Goal: Transaction & Acquisition: Purchase product/service

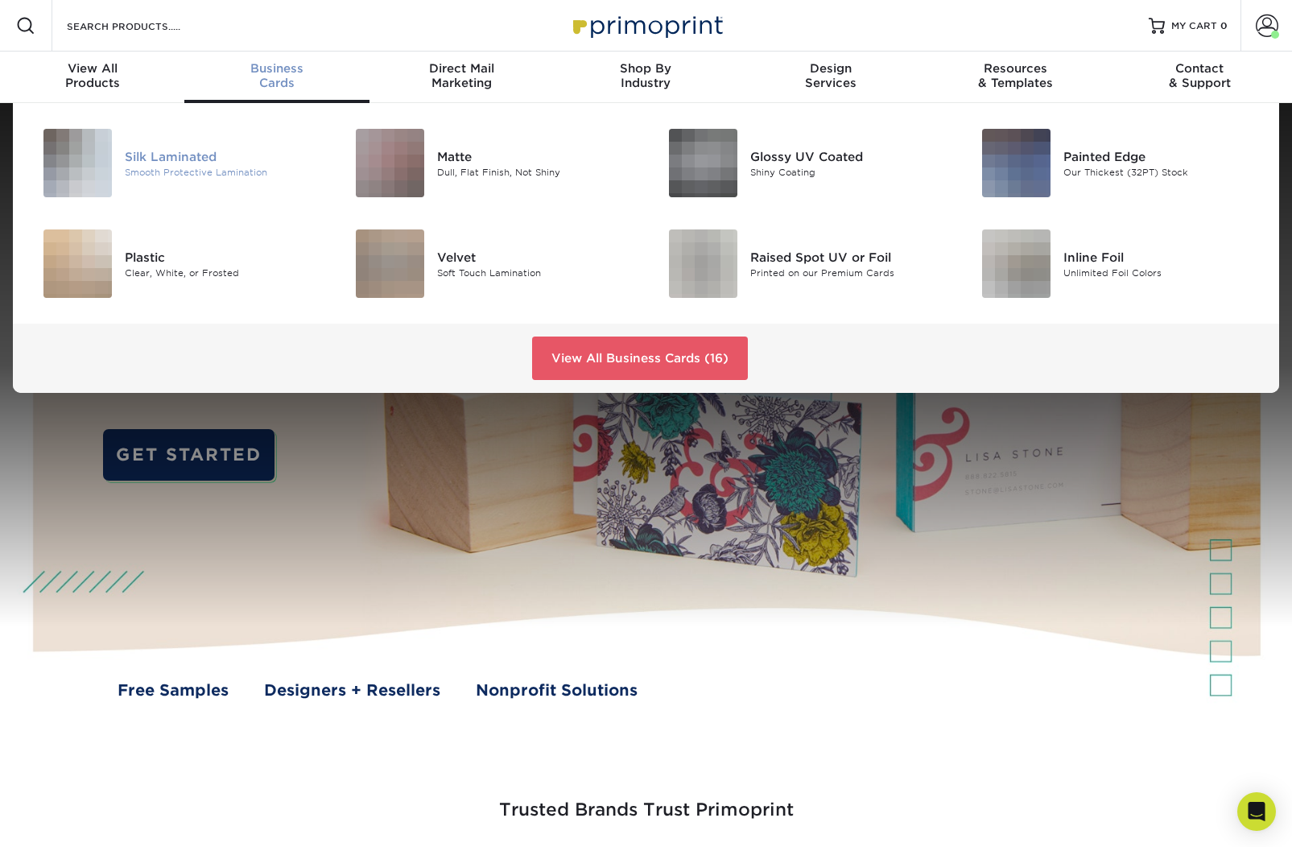
click at [233, 171] on div "Smooth Protective Lamination" at bounding box center [223, 172] width 196 height 14
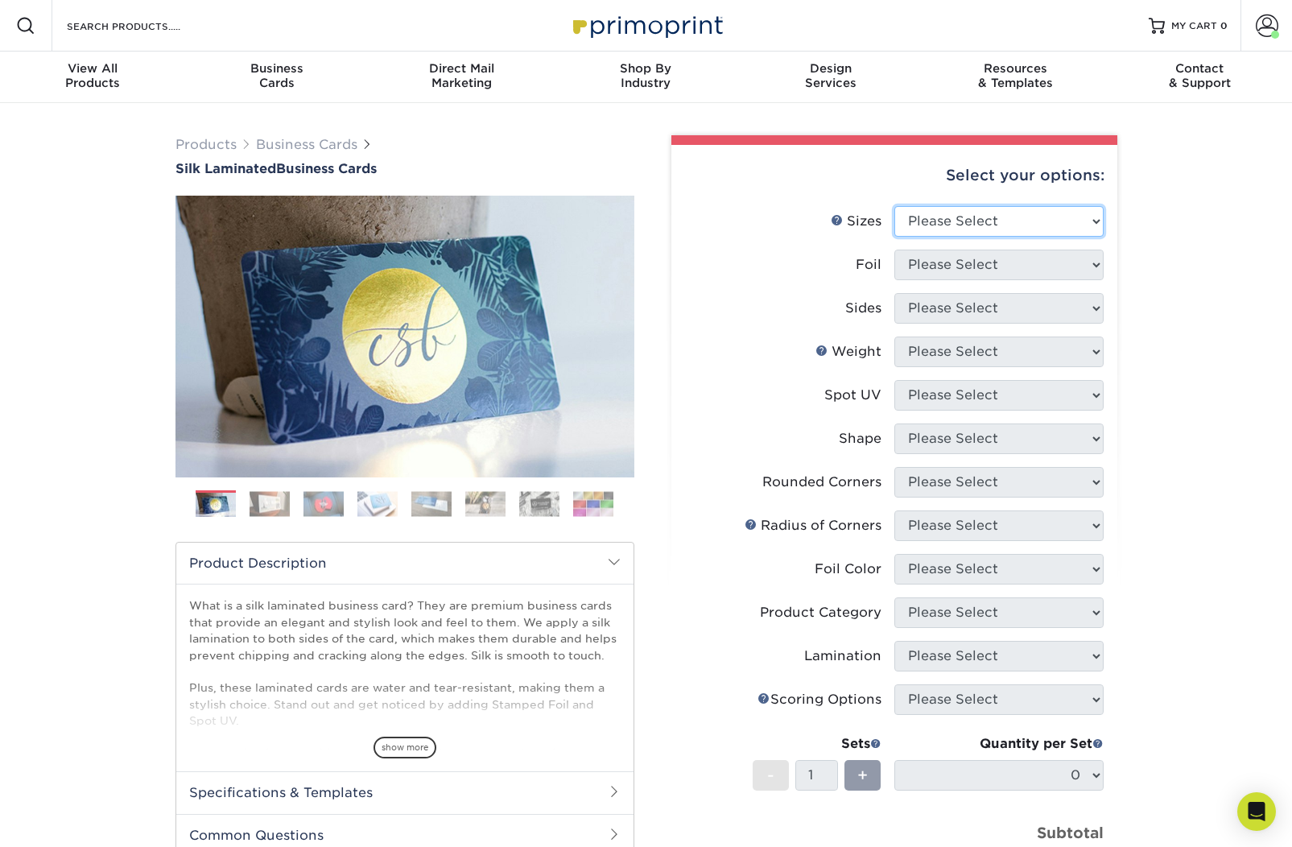
click at [1017, 226] on select "Please Select 1.5" x 3.5" - Mini 1.75" x 3.5" - Mini 2" x 2" - Square 2" x 3" -…" at bounding box center [998, 221] width 209 height 31
select select "2.00x3.50"
click at [894, 206] on select "Please Select 1.5" x 3.5" - Mini 1.75" x 3.5" - Mini 2" x 2" - Square 2" x 3" -…" at bounding box center [998, 221] width 209 height 31
click at [1004, 266] on select "Please Select Yes No" at bounding box center [998, 265] width 209 height 31
select select "0"
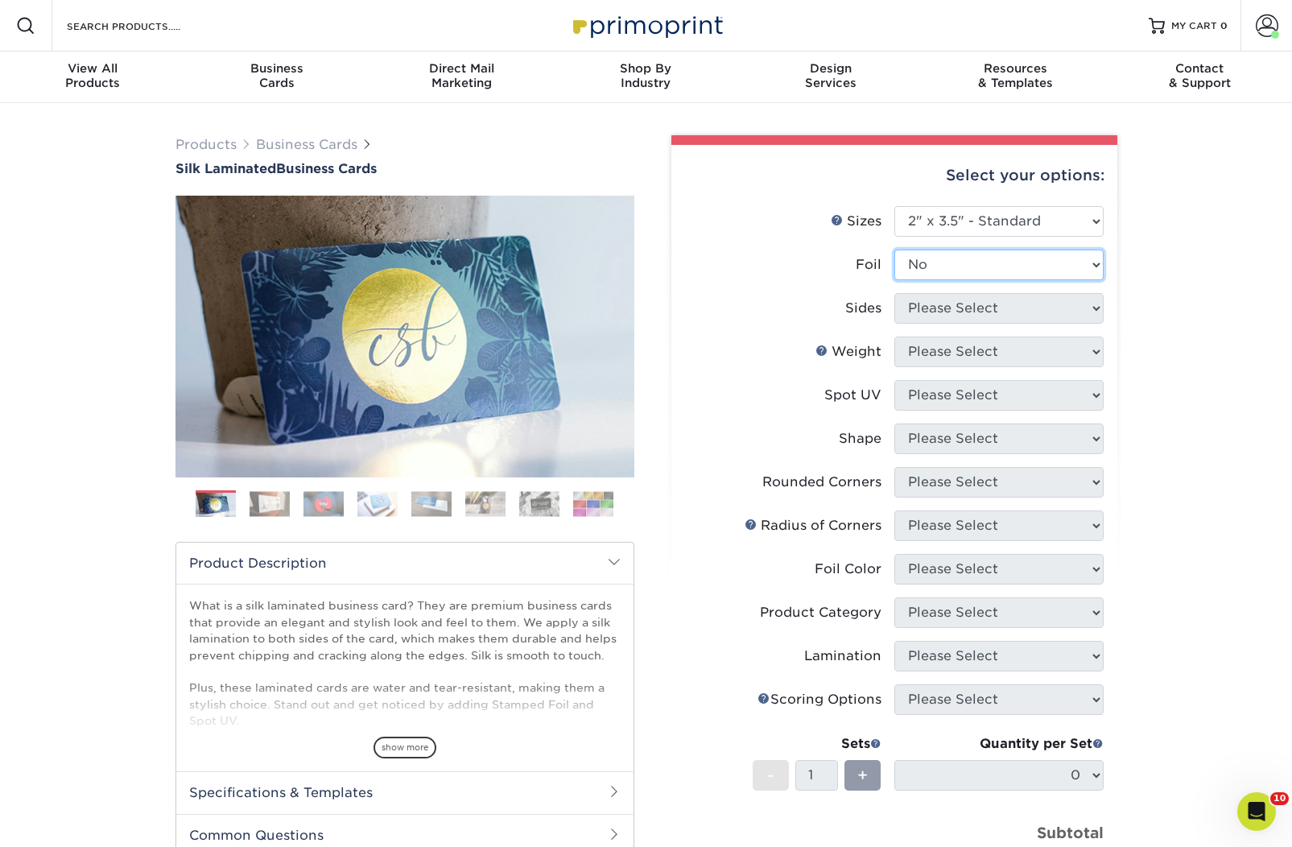
click at [894, 250] on select "Please Select Yes No" at bounding box center [998, 265] width 209 height 31
click at [1013, 303] on select "Please Select Print Both Sides Print Front Only" at bounding box center [998, 308] width 209 height 31
select select "13abbda7-1d64-4f25-8bb2-c179b224825d"
click at [894, 293] on select "Please Select Print Both Sides Print Front Only" at bounding box center [998, 308] width 209 height 31
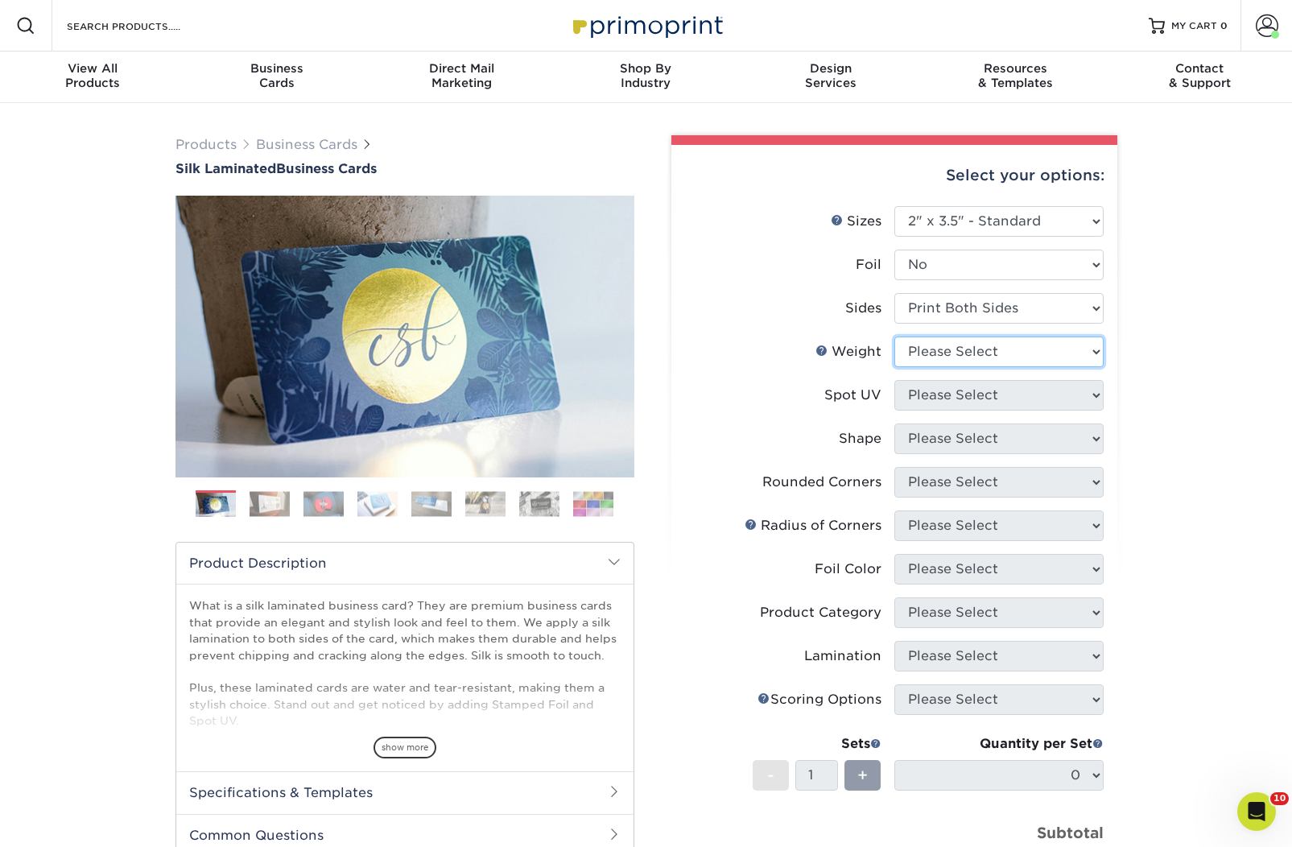
click at [1008, 350] on select "Please Select 16PT" at bounding box center [998, 351] width 209 height 31
select select "16PT"
click at [894, 336] on select "Please Select 16PT" at bounding box center [998, 351] width 209 height 31
click at [1012, 394] on select "Please Select No Spot UV Front and Back (Both Sides) Front Only Back Only" at bounding box center [998, 395] width 209 height 31
select select "3"
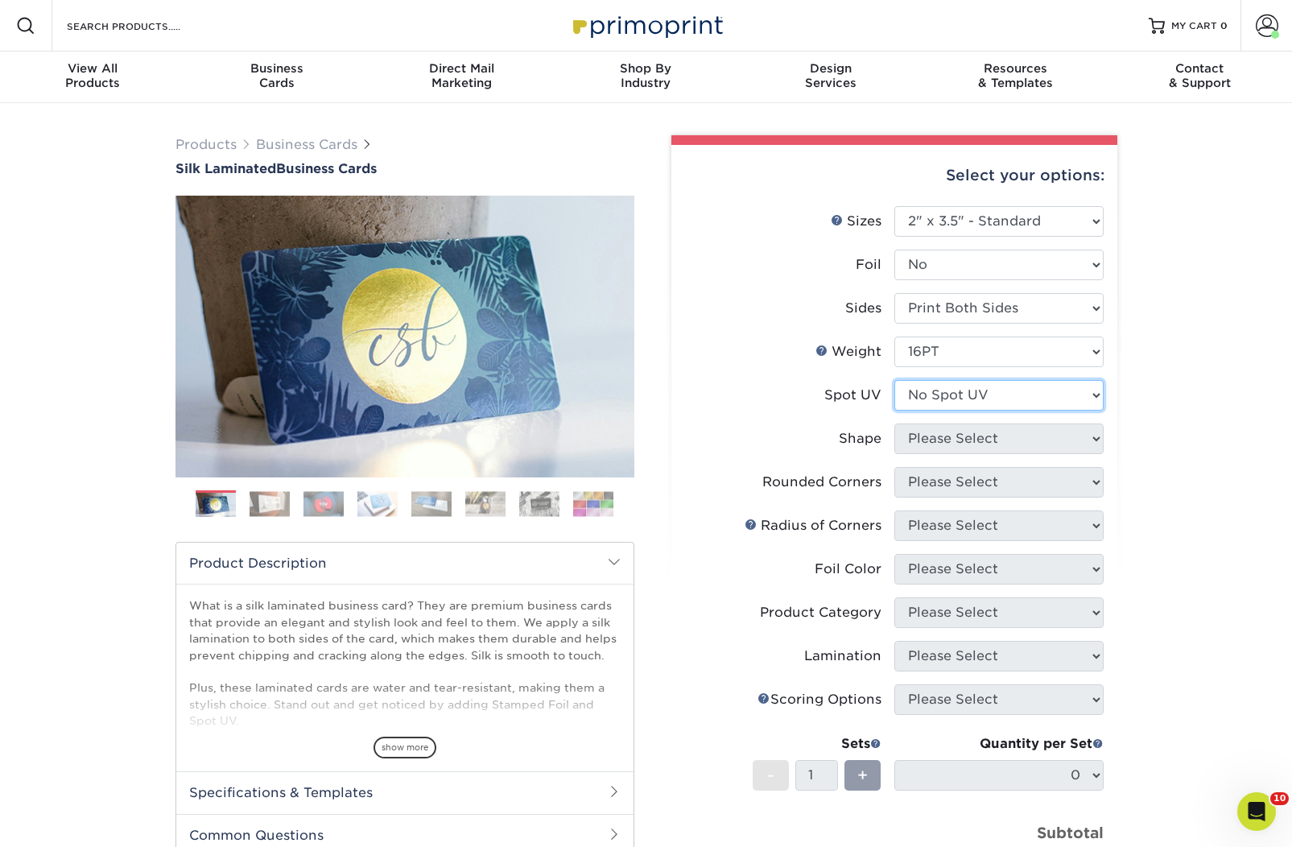
click at [894, 380] on select "Please Select No Spot UV Front and Back (Both Sides) Front Only Back Only" at bounding box center [998, 395] width 209 height 31
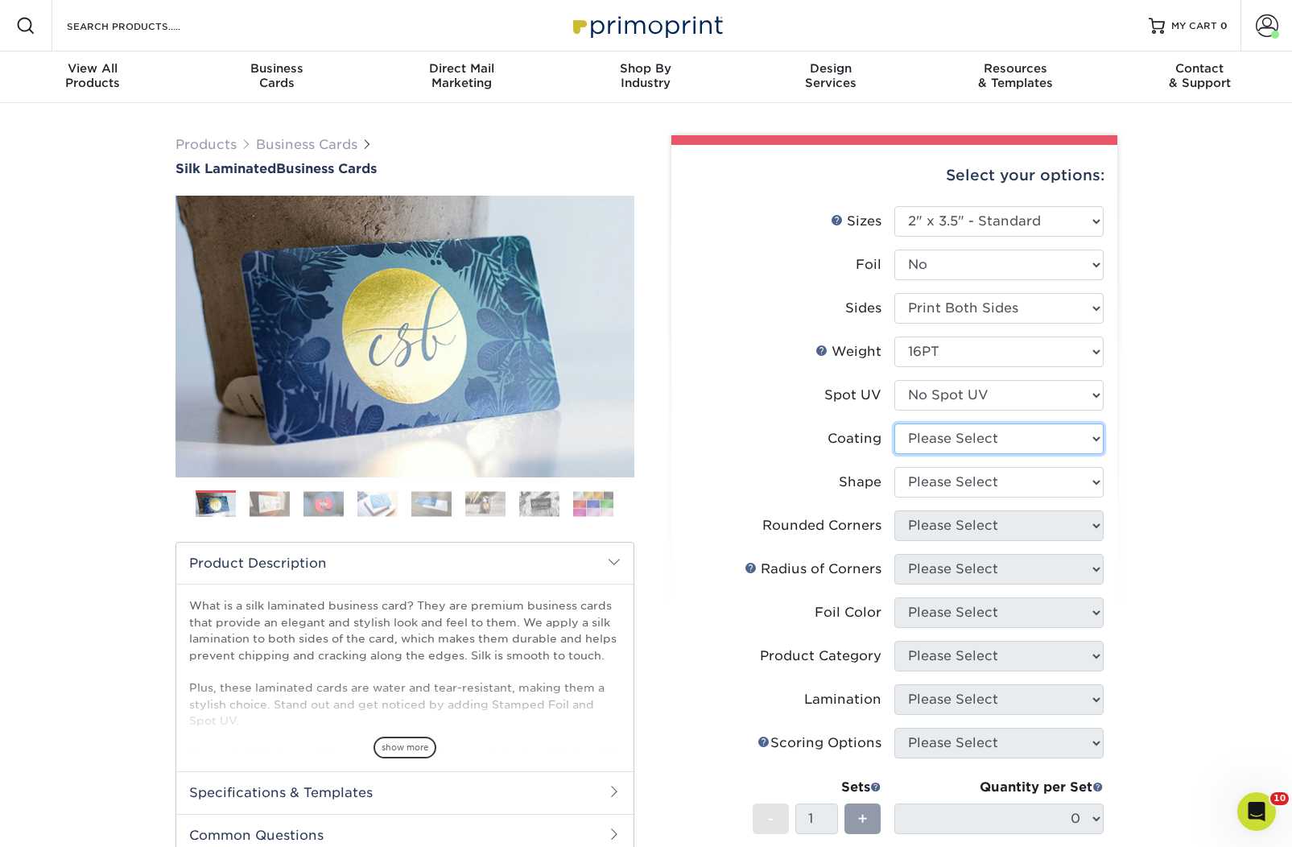
click at [1061, 440] on select at bounding box center [998, 438] width 209 height 31
select select "3e7618de-abca-4bda-9f97-8b9129e913d8"
click at [894, 423] on select at bounding box center [998, 438] width 209 height 31
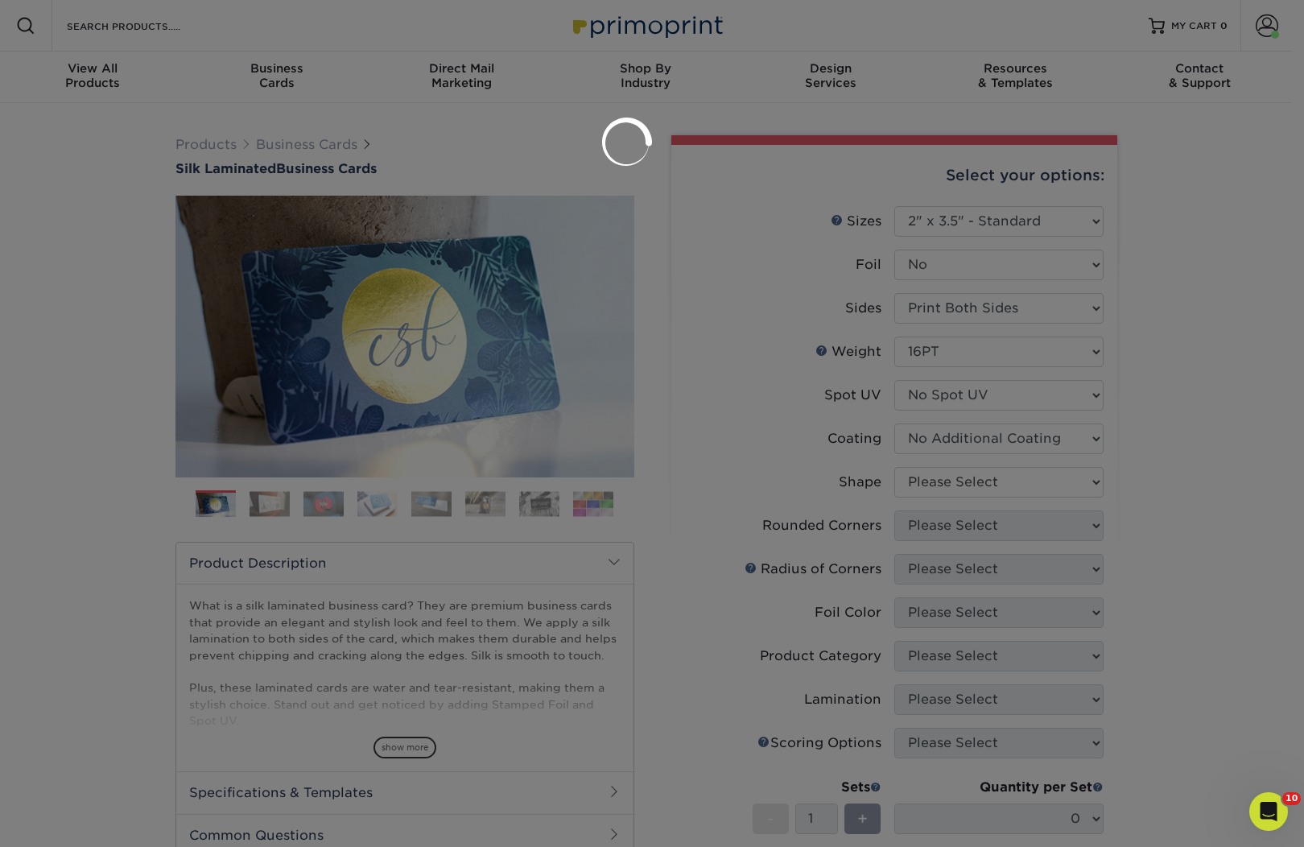
click at [1036, 488] on div at bounding box center [652, 423] width 1304 height 847
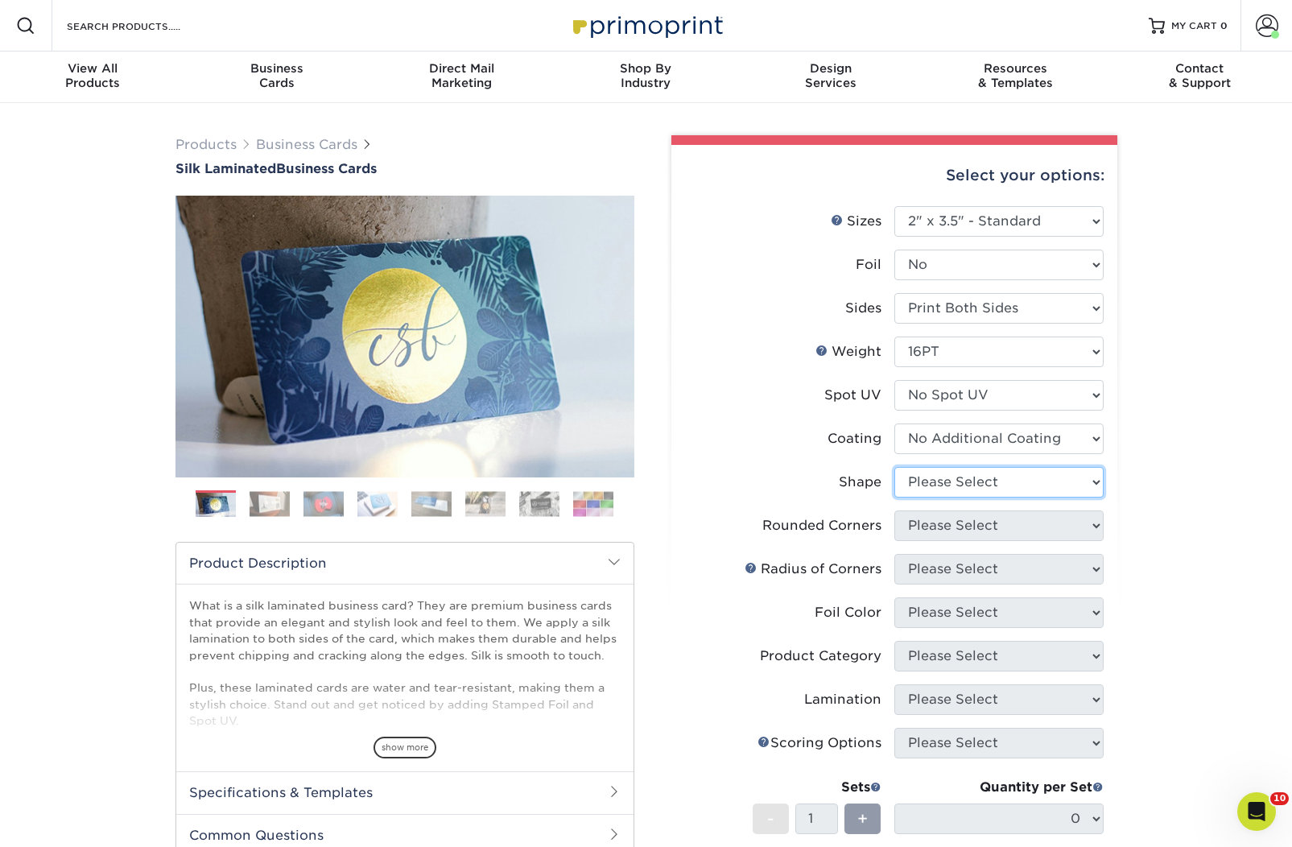
click at [1026, 479] on select "Please Select Standard Oval" at bounding box center [998, 482] width 209 height 31
select select "standard"
click at [894, 467] on select "Please Select Standard Oval" at bounding box center [998, 482] width 209 height 31
click at [1011, 520] on select "Please Select Yes - Round 2 Corners Yes - Round 4 Corners No" at bounding box center [998, 525] width 209 height 31
select select "7672df9e-0e0a-464d-8e1f-920c575e4da3"
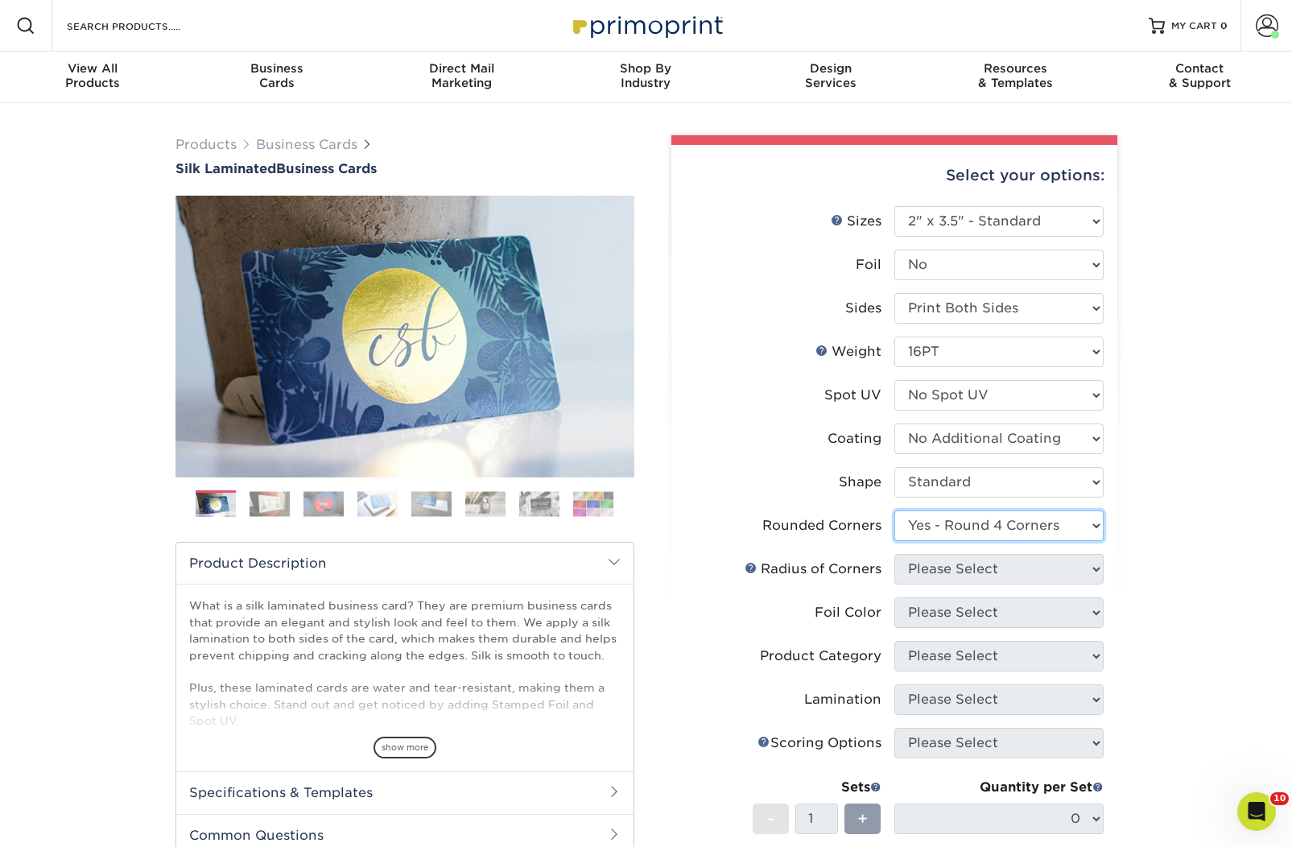
click at [894, 510] on select "Please Select Yes - Round 2 Corners Yes - Round 4 Corners No" at bounding box center [998, 525] width 209 height 31
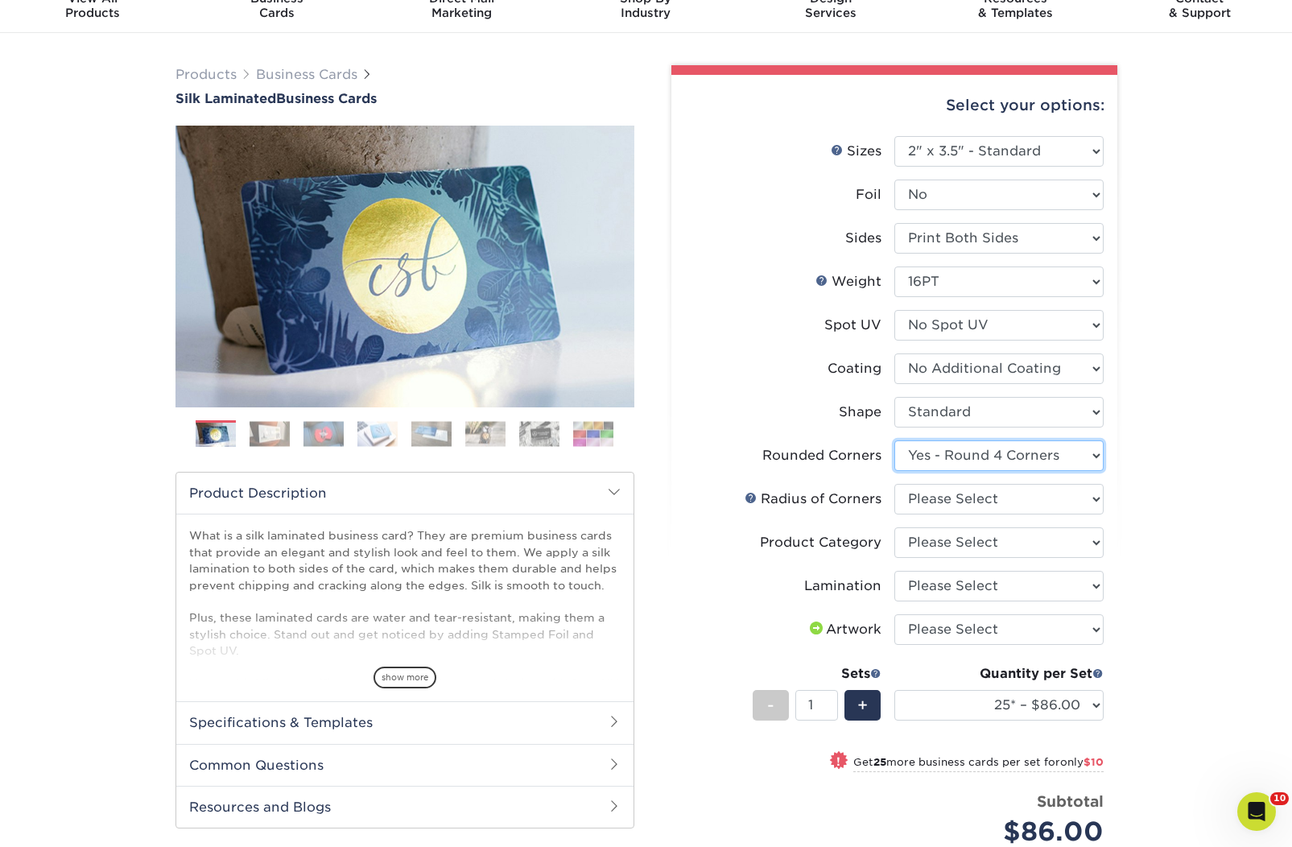
scroll to position [95, 0]
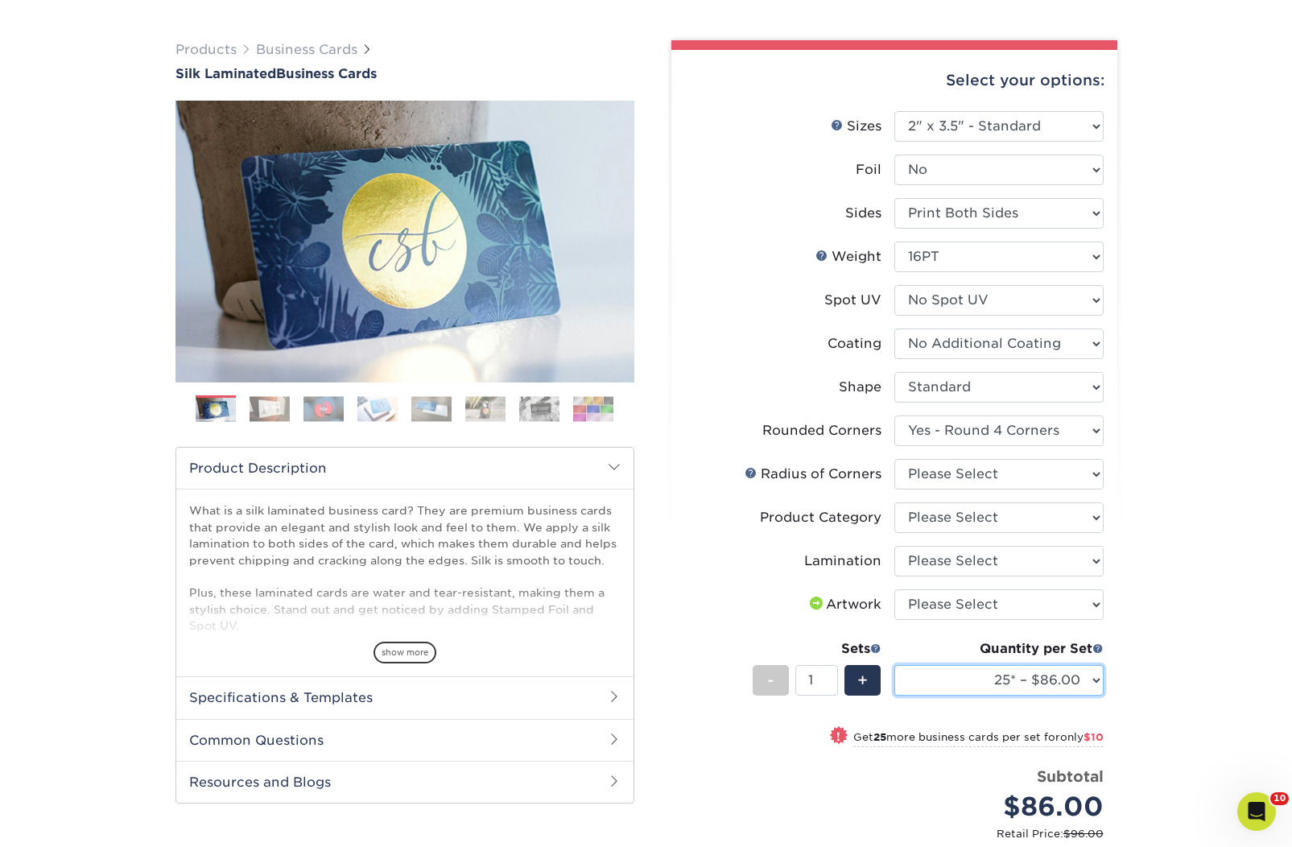
click at [1058, 679] on select "25* – $86.00 50* – $96.00 75* – $107.00 100* – $114.00 250* – $121.00 500 – $12…" at bounding box center [998, 680] width 209 height 31
click at [894, 665] on select "25* – $86.00 50* – $96.00 75* – $107.00 100* – $114.00 250* – $121.00 500 – $12…" at bounding box center [998, 680] width 209 height 31
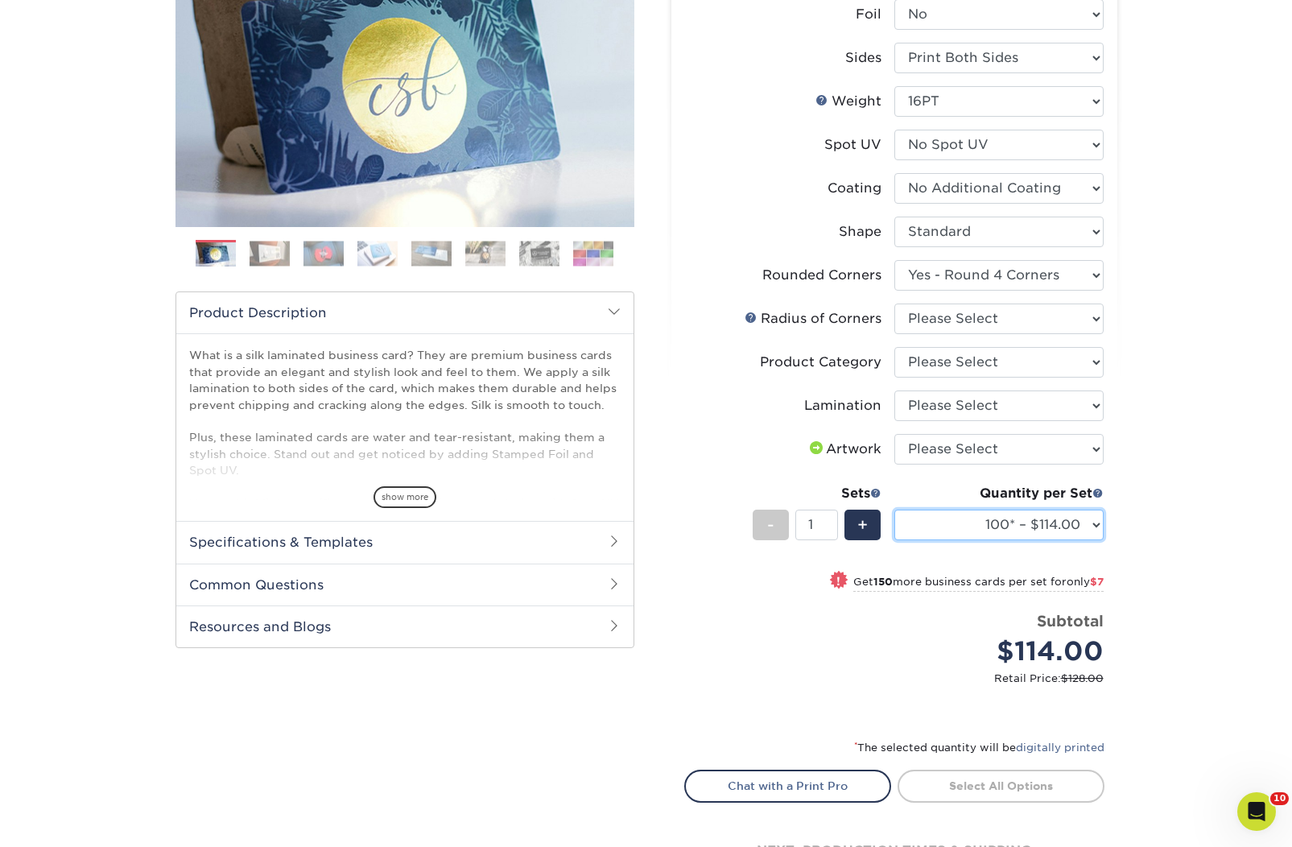
scroll to position [286, 0]
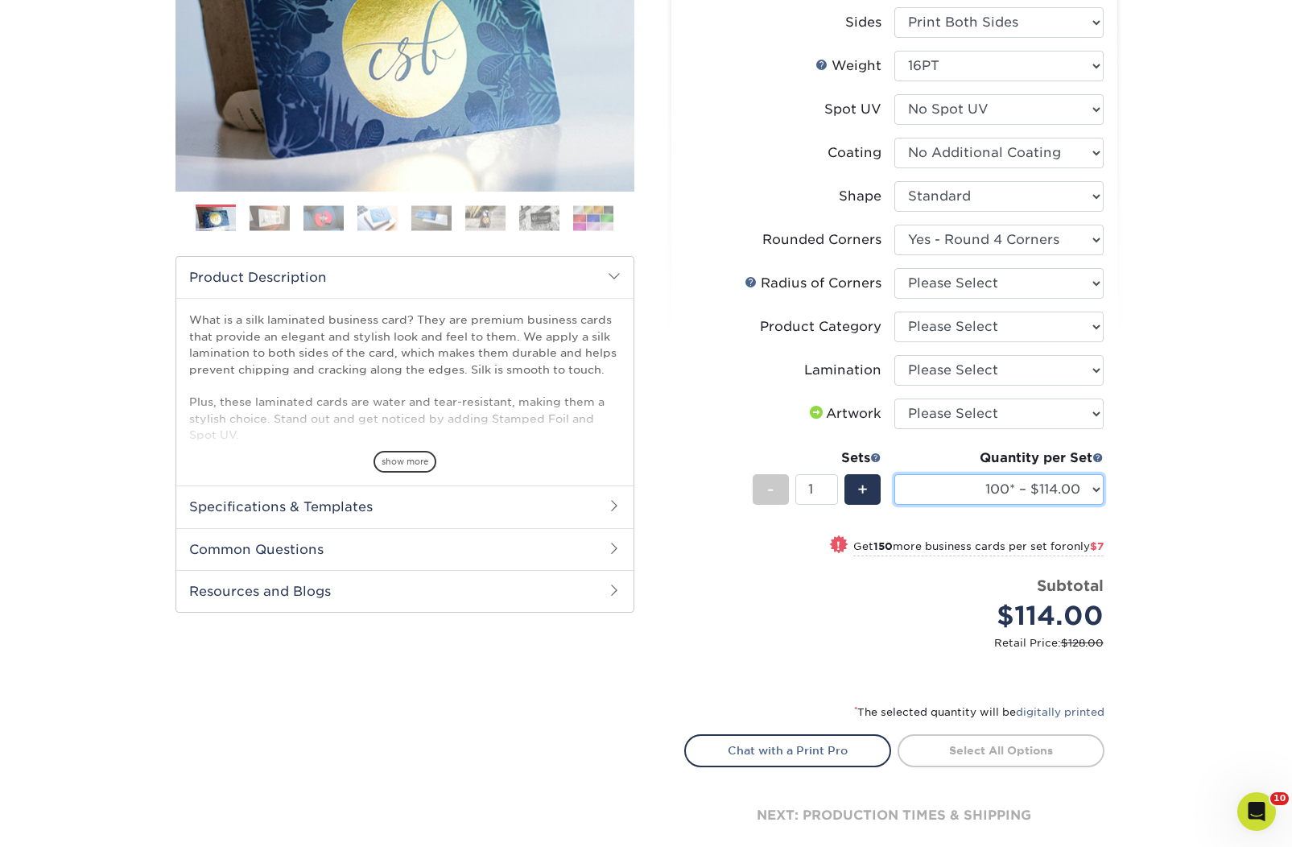
click at [967, 497] on select "25* – $86.00 50* – $96.00 75* – $107.00 100* – $114.00 250* – $121.00 500 – $12…" at bounding box center [998, 489] width 209 height 31
click at [894, 474] on select "25* – $86.00 50* – $96.00 75* – $107.00 100* – $114.00 250* – $121.00 500 – $12…" at bounding box center [998, 489] width 209 height 31
click at [981, 495] on select "25* – $86.00 50* – $96.00 75* – $107.00 100* – $114.00 250* – $121.00 500 – $12…" at bounding box center [998, 489] width 209 height 31
select select "500 – $124.00"
click at [894, 474] on select "25* – $86.00 50* – $96.00 75* – $107.00 100* – $114.00 250* – $121.00 500 – $12…" at bounding box center [998, 489] width 209 height 31
